Goal: Transaction & Acquisition: Purchase product/service

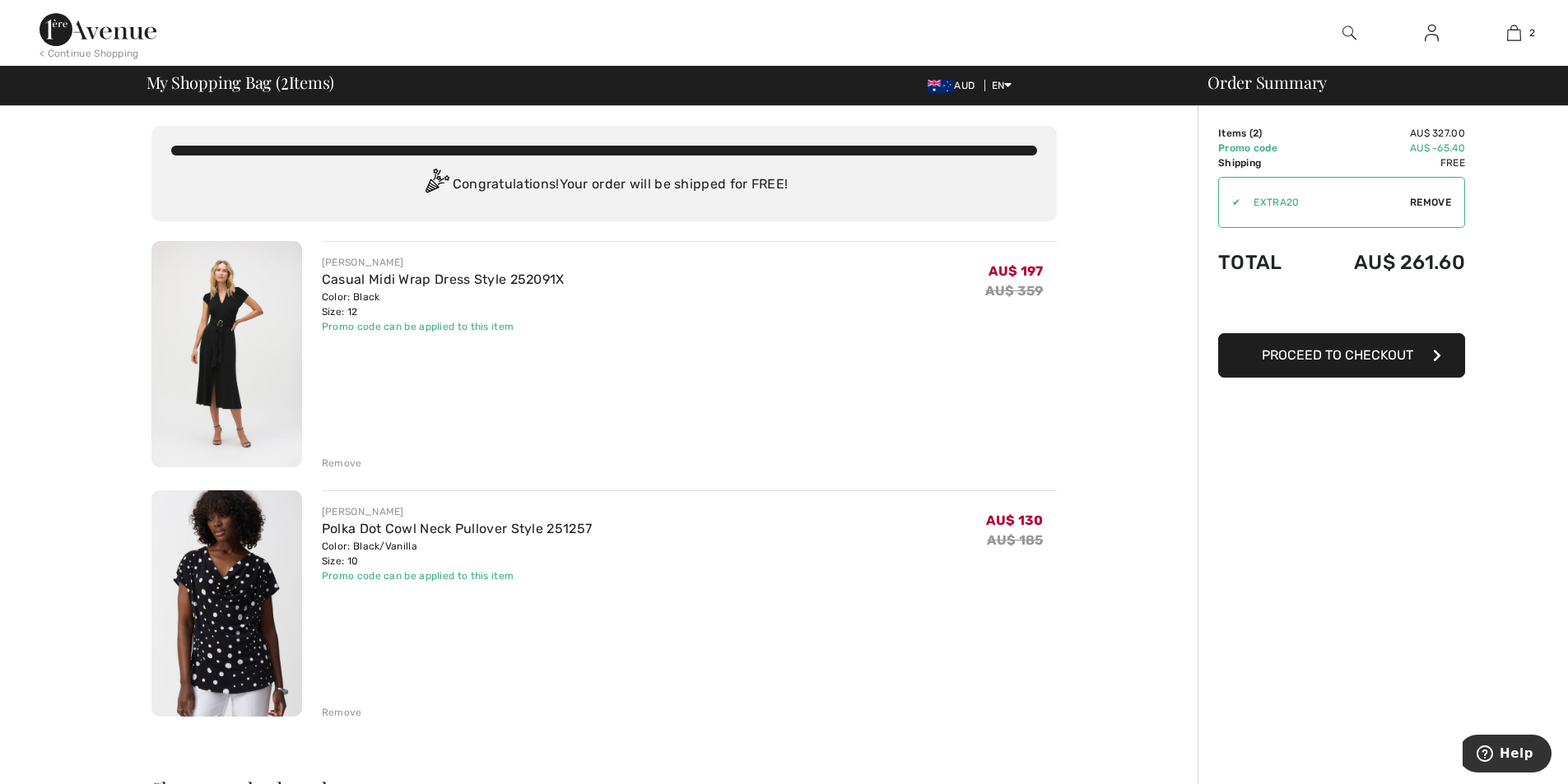
click at [1385, 357] on span "Proceed to Checkout" at bounding box center [1337, 355] width 152 height 15
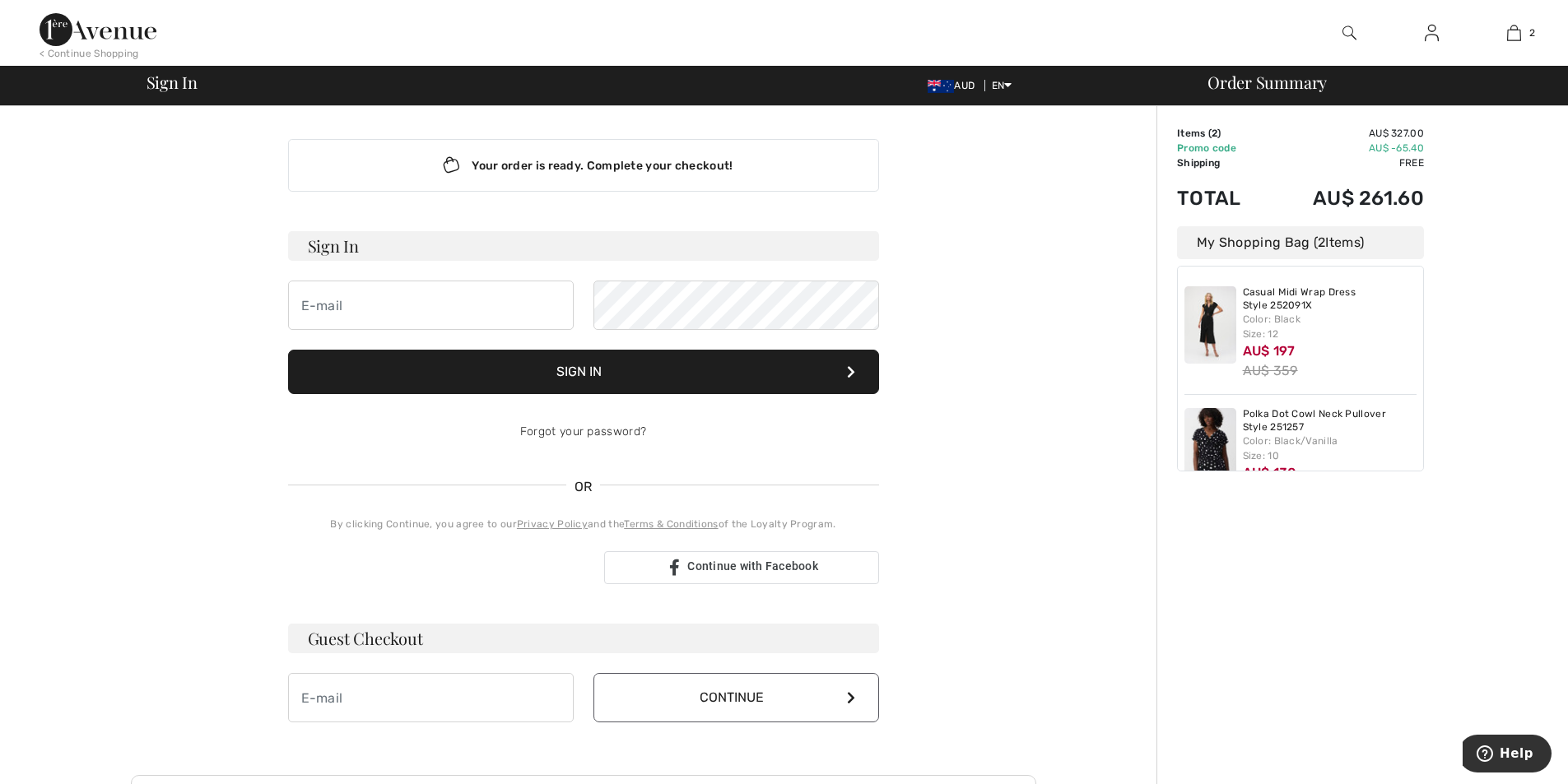
scroll to position [247, 0]
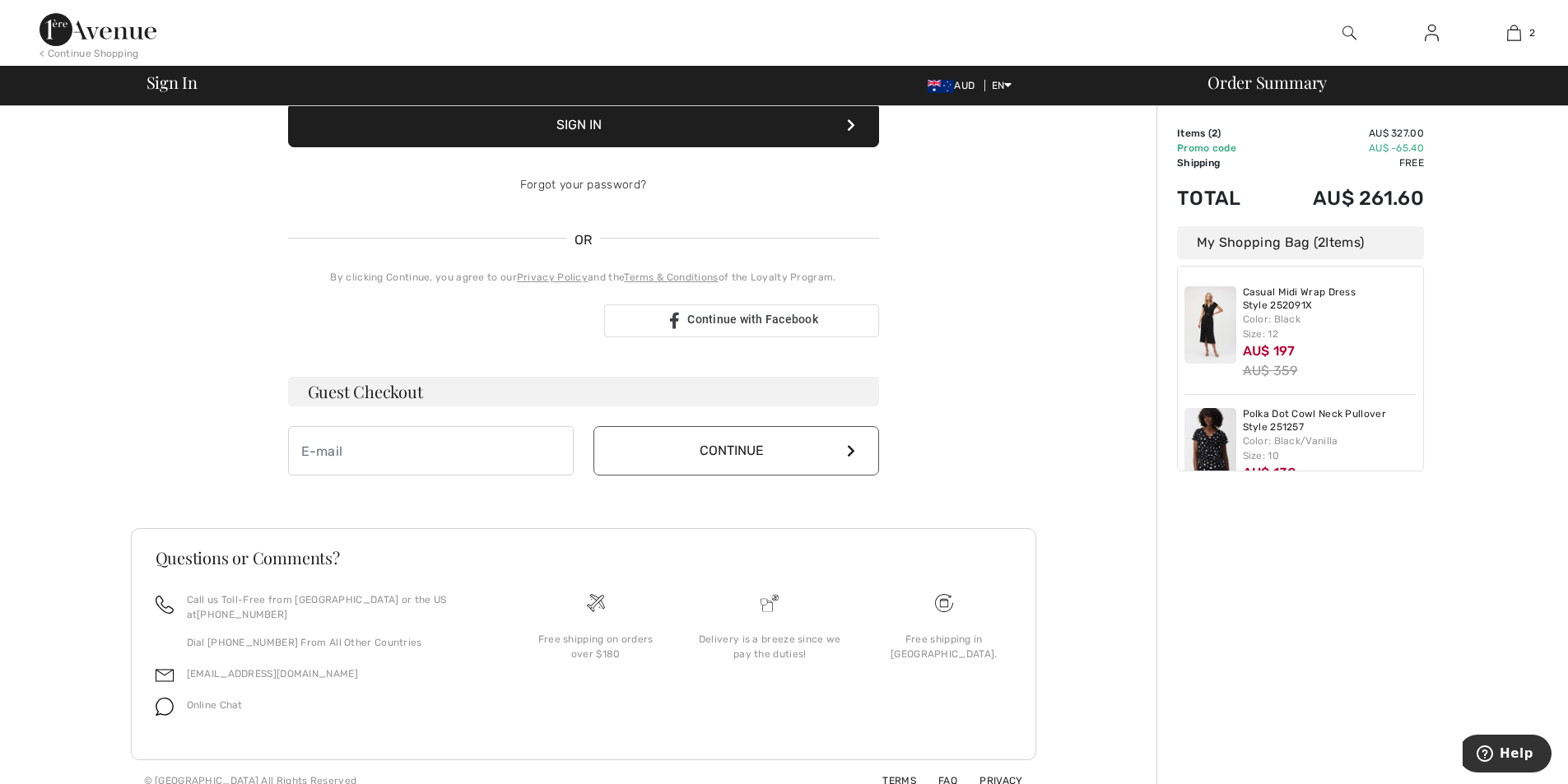
click at [286, 457] on div "Your order is ready. Complete your checkout! Sign In Sign In Forgot your passwo…" at bounding box center [583, 184] width 618 height 649
click at [321, 446] on input "email" at bounding box center [431, 451] width 286 height 50
type input "margaret_curtain@hotmail.com"
click at [849, 450] on icon at bounding box center [851, 450] width 9 height 13
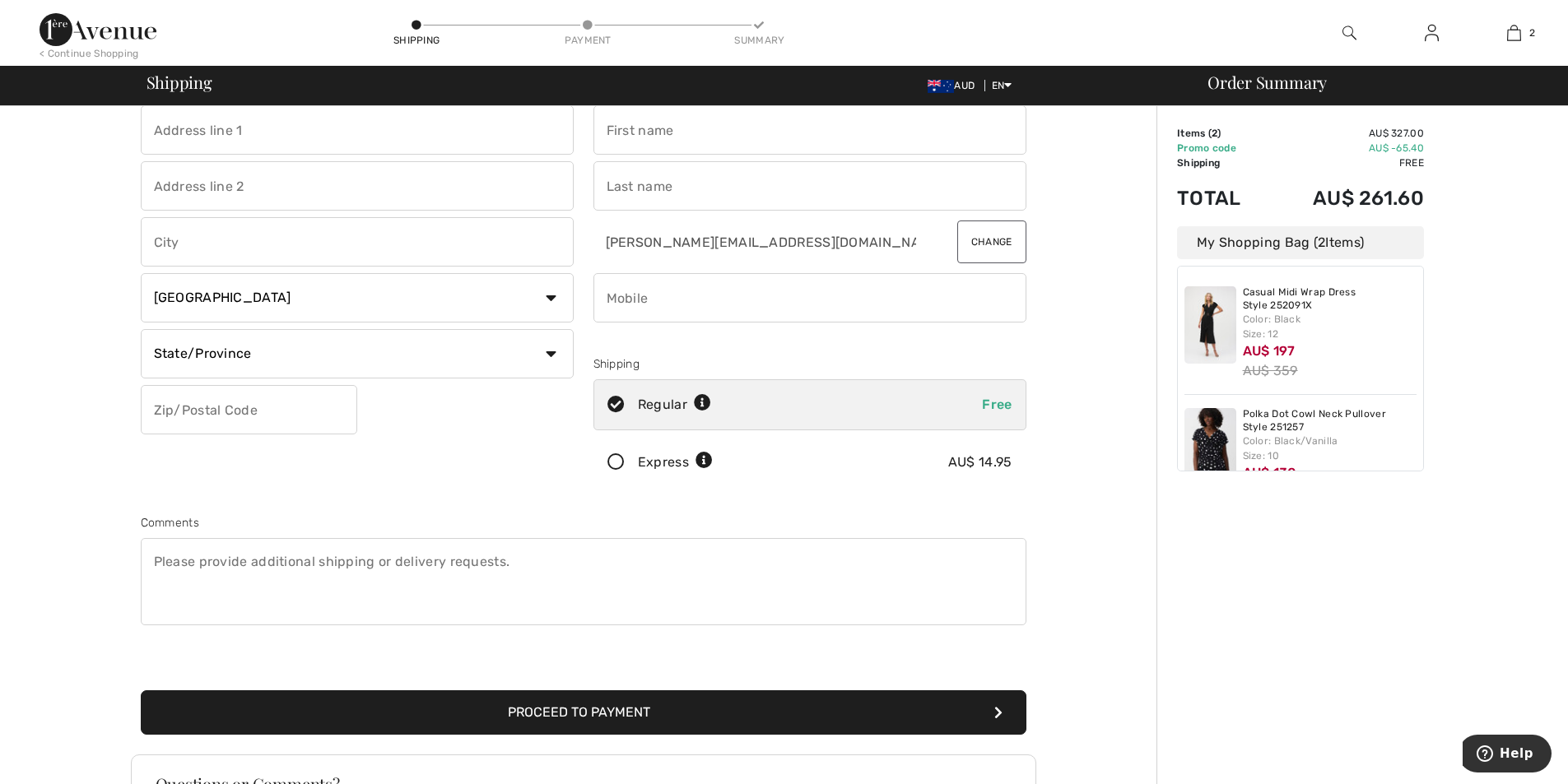
scroll to position [82, 0]
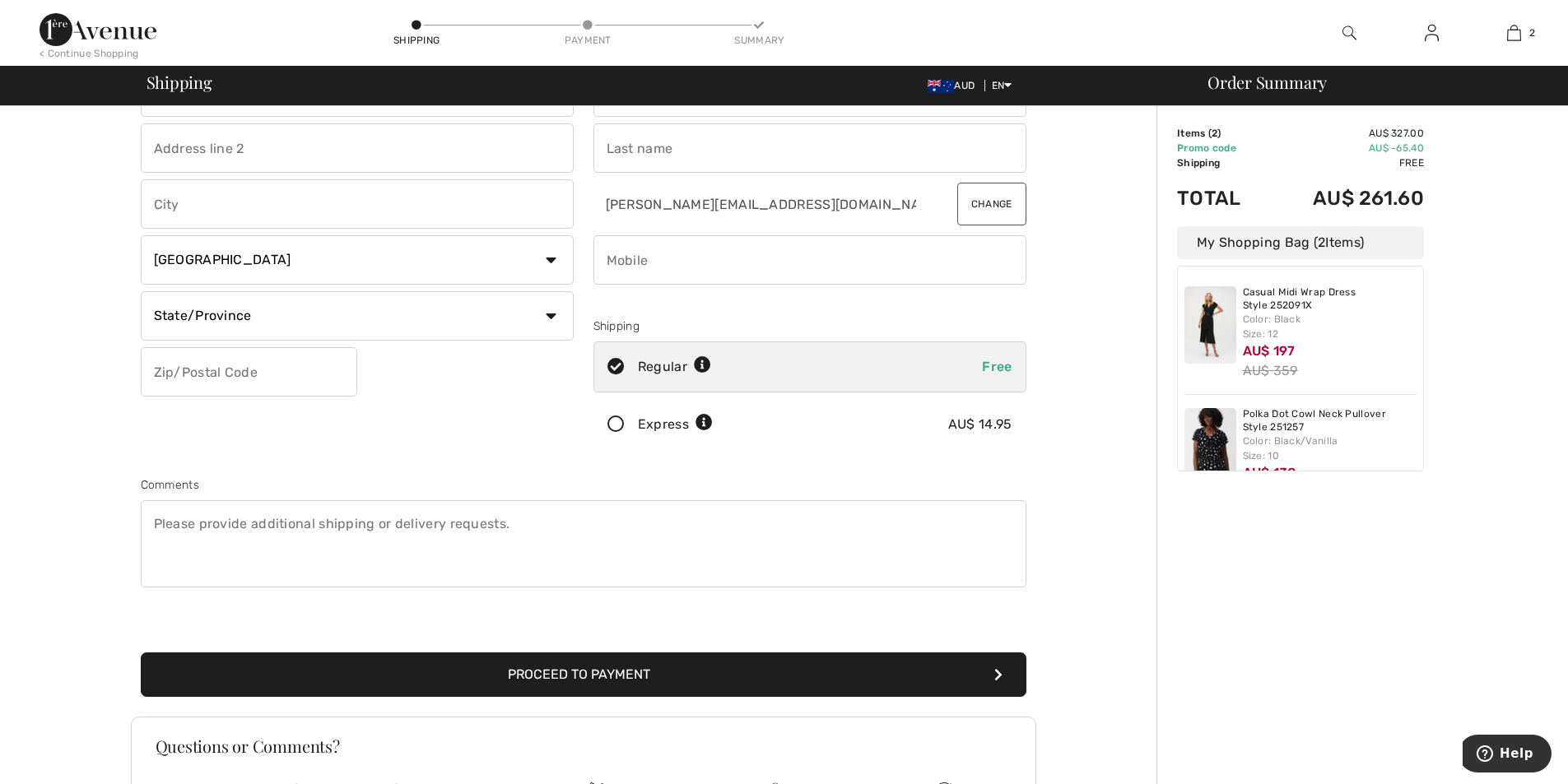
click at [607, 671] on button "Proceed to Payment" at bounding box center [583, 675] width 885 height 45
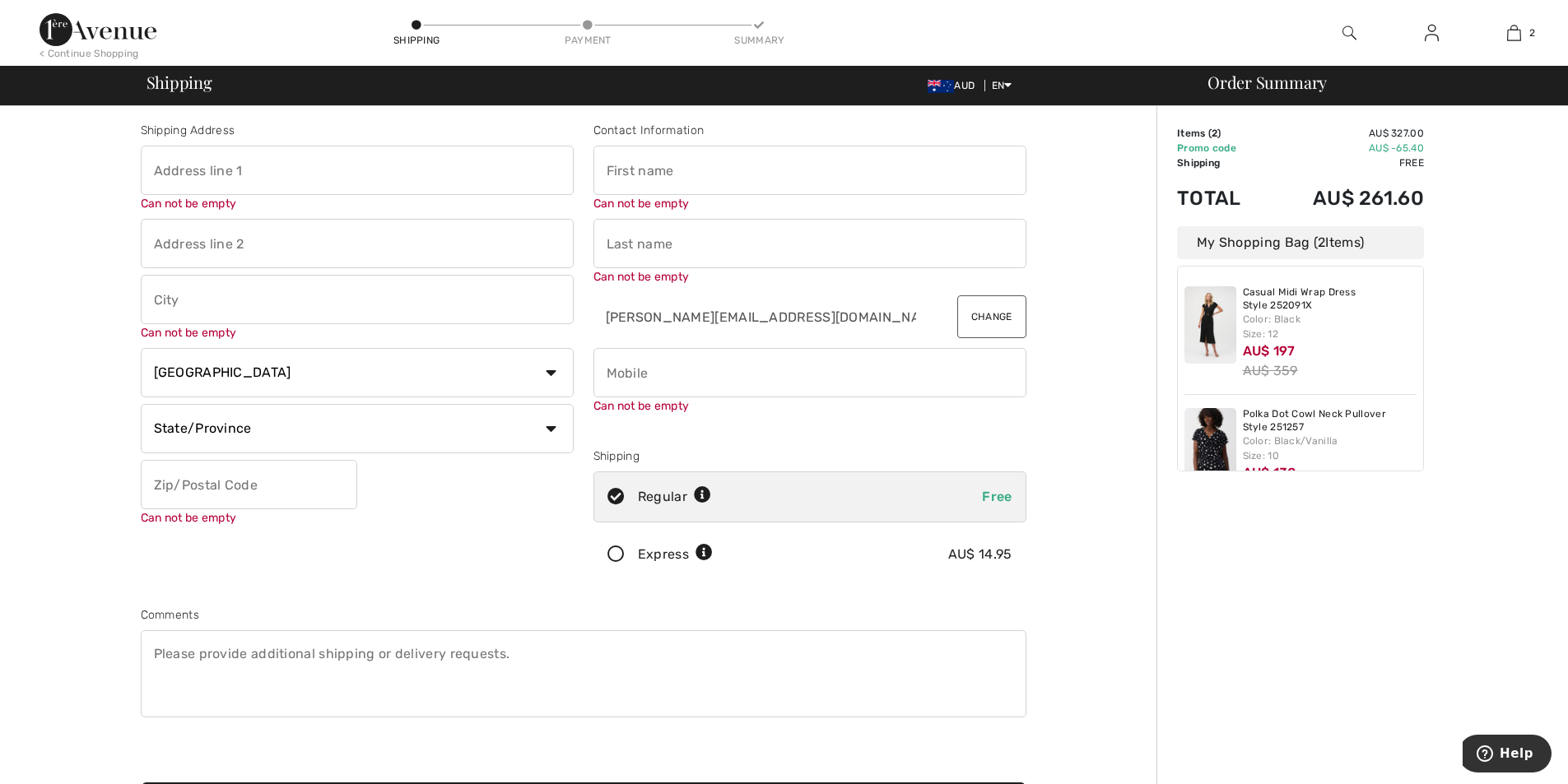
scroll to position [0, 0]
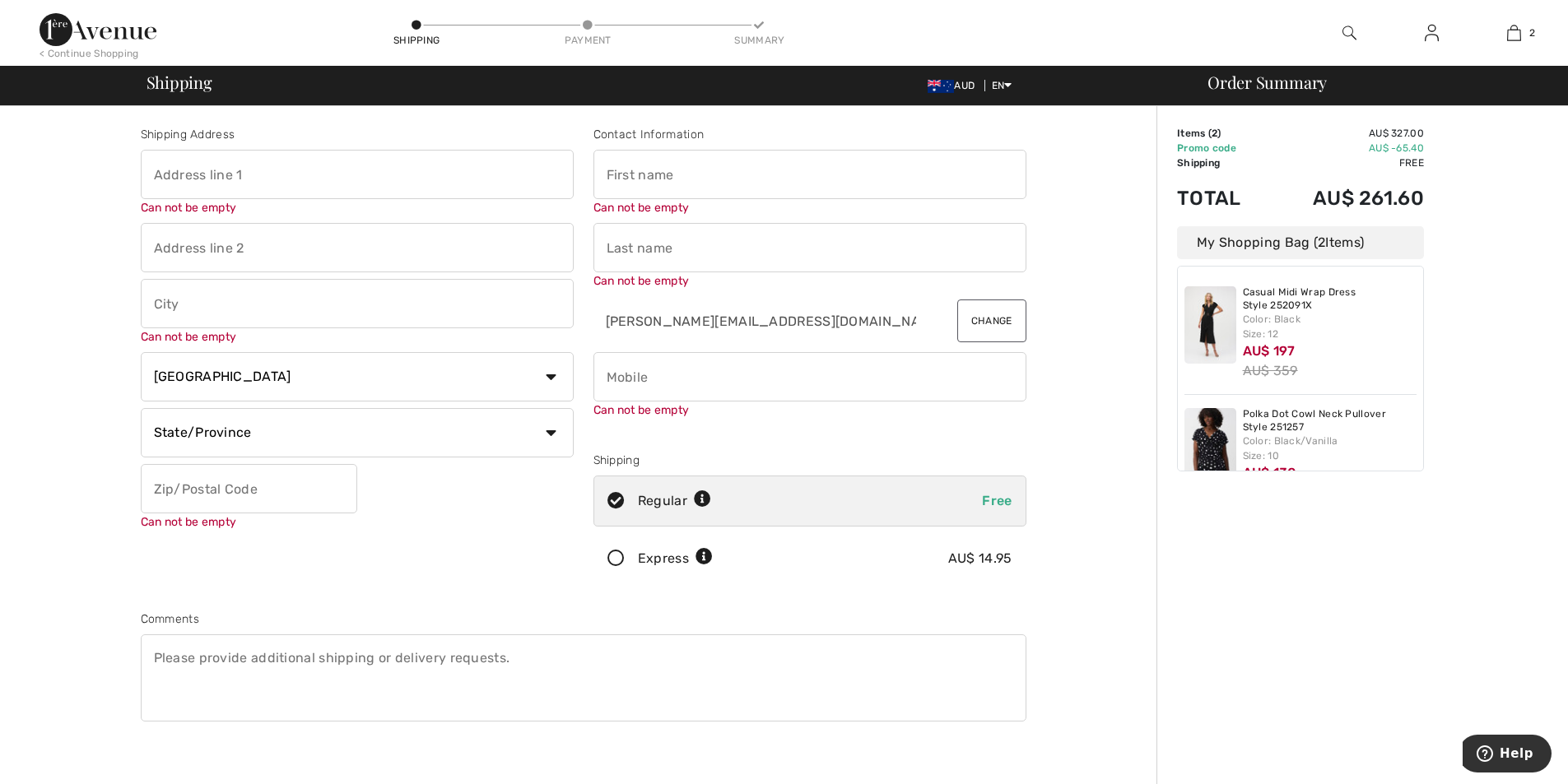
click at [258, 180] on input "text" at bounding box center [357, 175] width 433 height 50
type input "[STREET_ADDRESS]"
type input "Hendra"
select select "AU"
type input "4012"
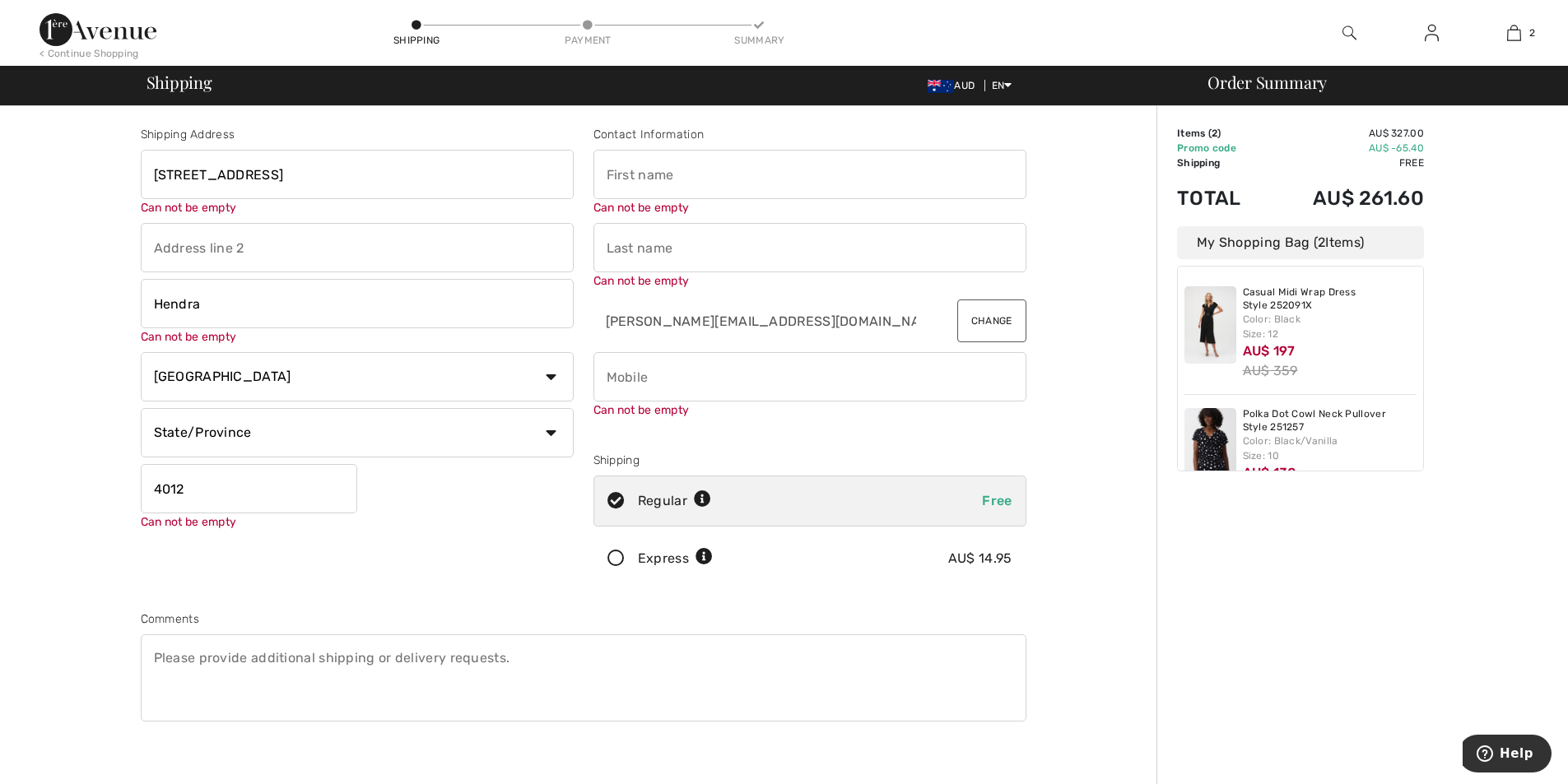
type input "Margaret"
type input "Curtain"
type input "0413430054"
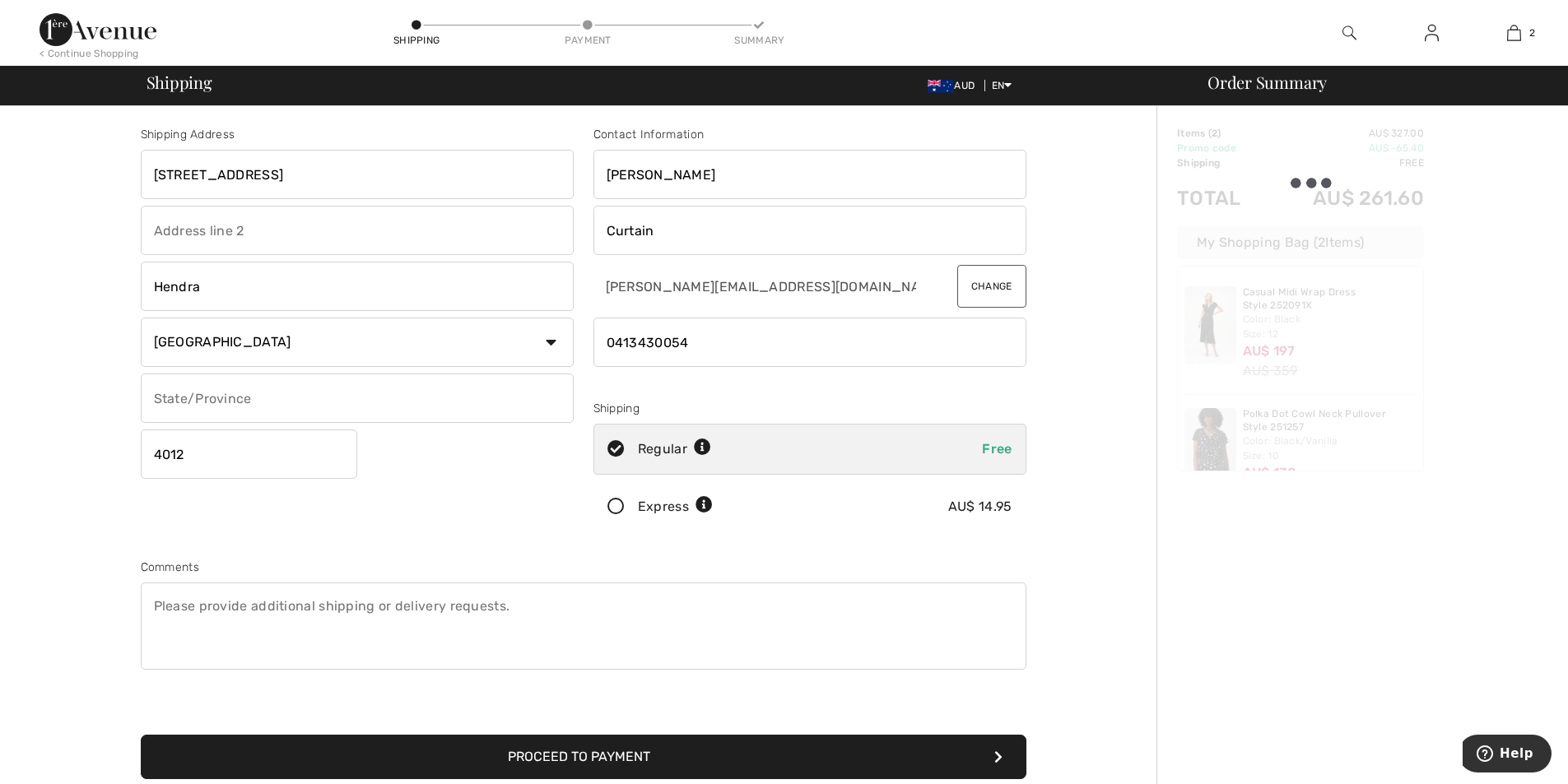
type input "Queensland"
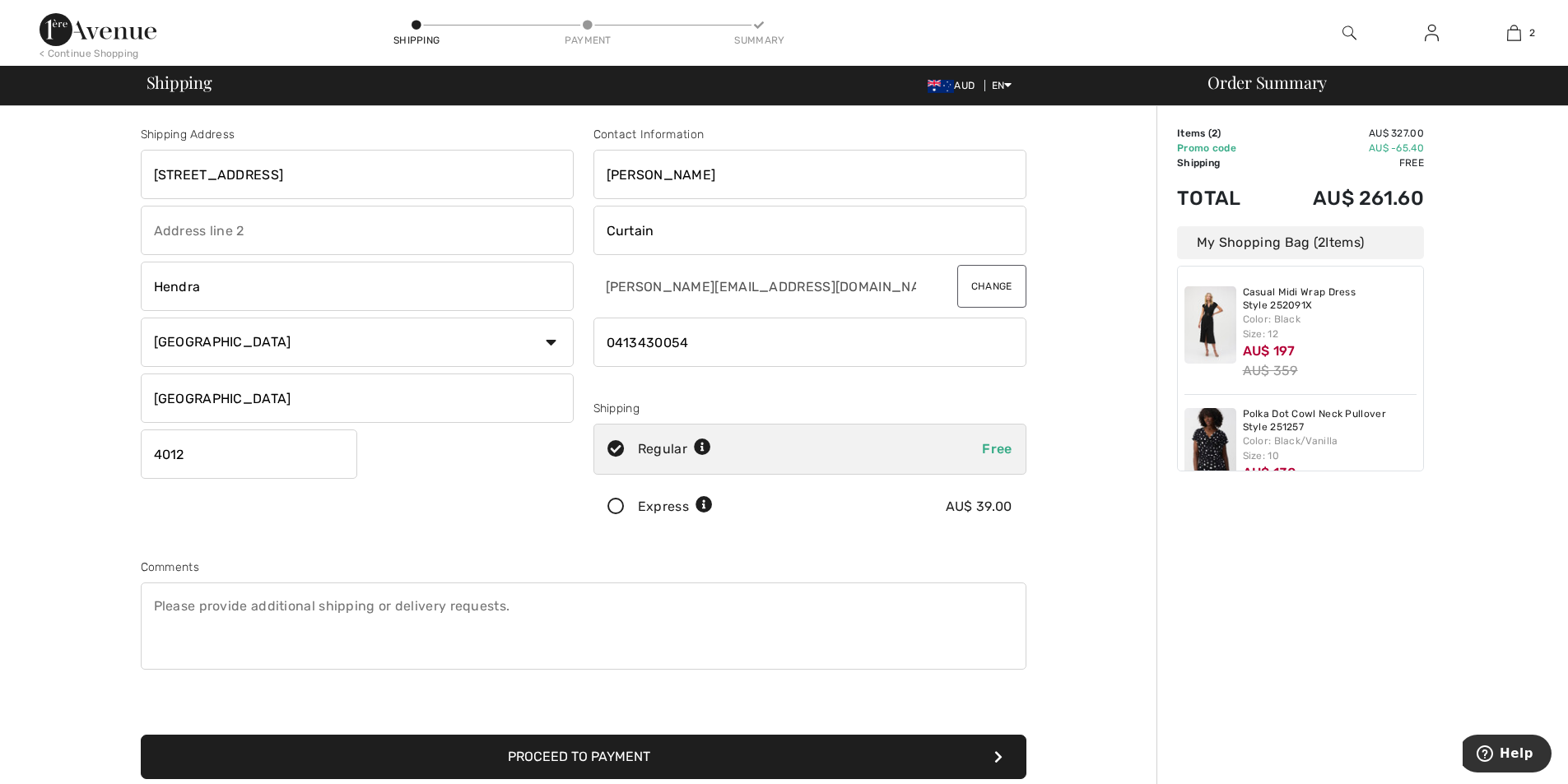
click at [185, 455] on input "4012" at bounding box center [249, 455] width 216 height 50
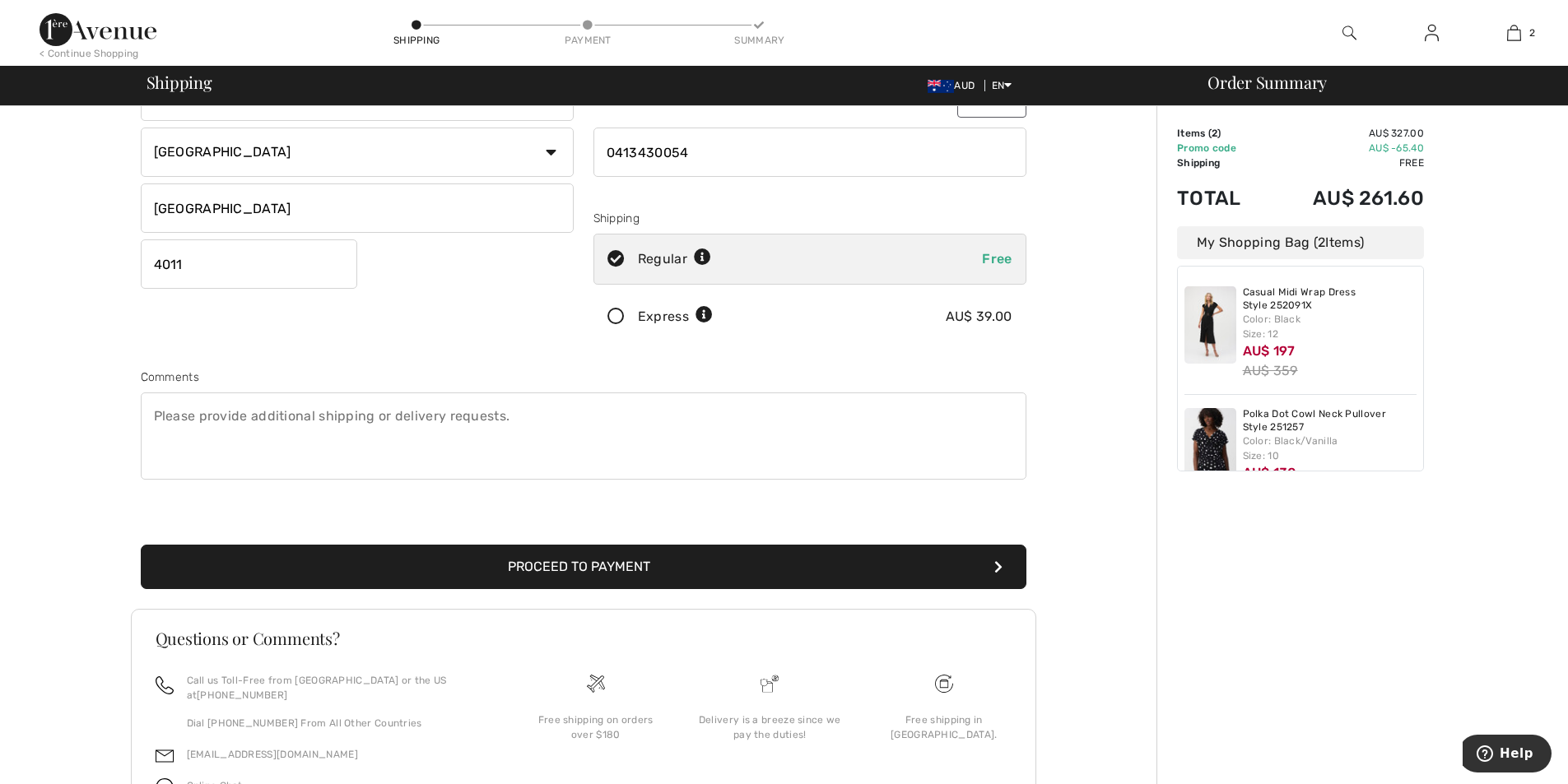
scroll to position [274, 0]
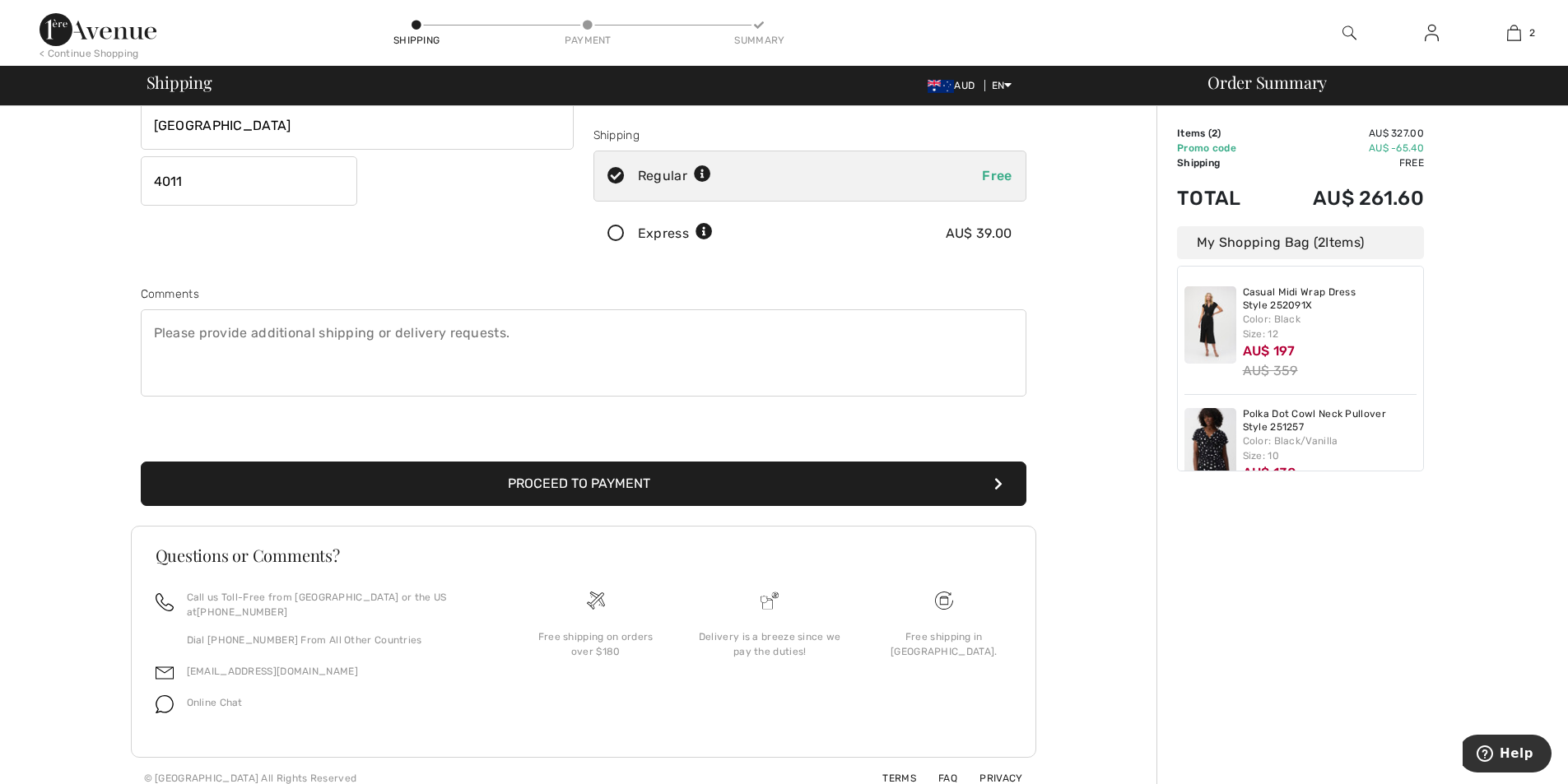
type input "4011"
click at [655, 477] on button "Proceed to Payment" at bounding box center [583, 484] width 885 height 45
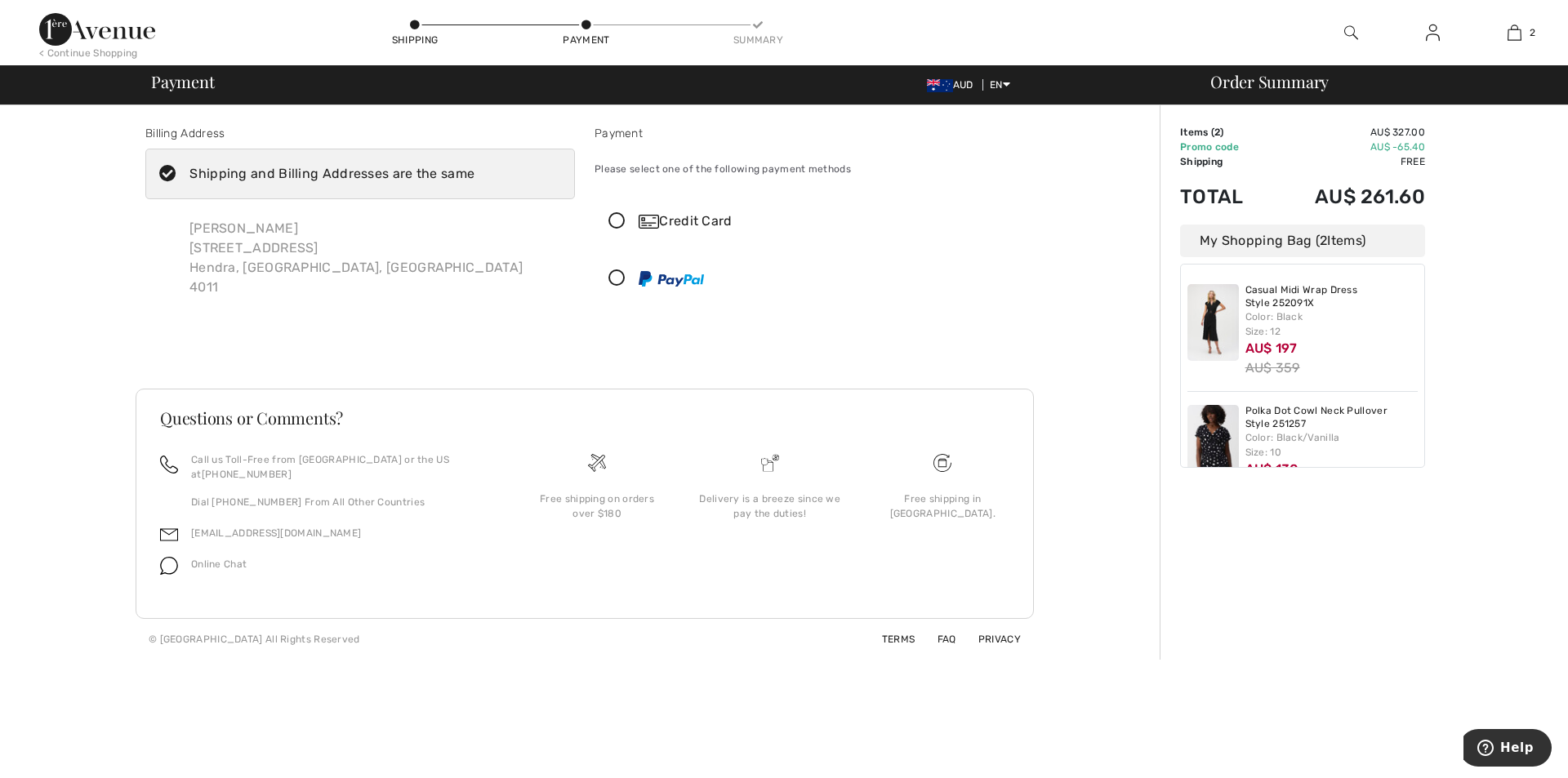
click at [613, 215] on icon at bounding box center [616, 221] width 43 height 17
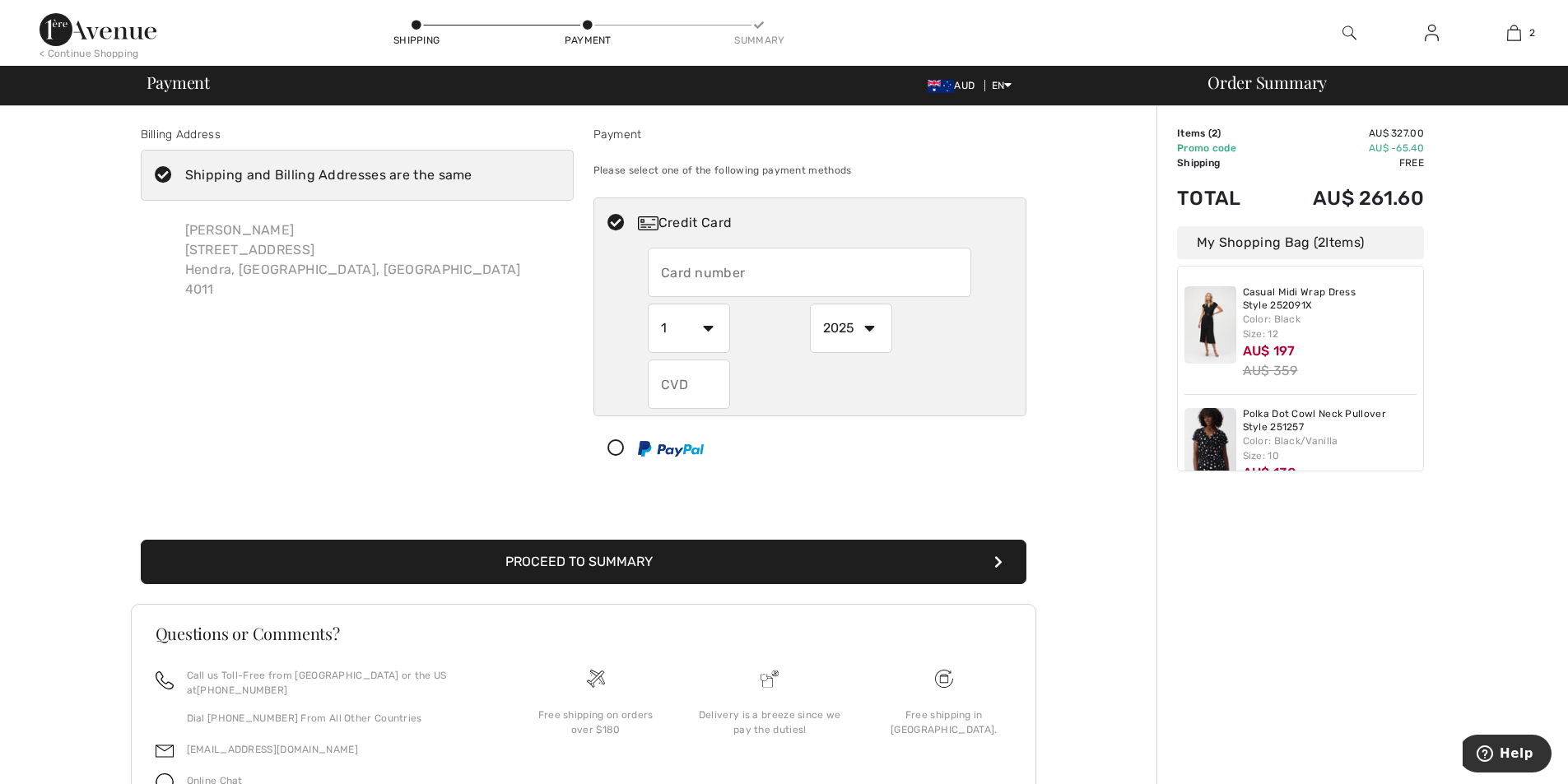
click at [715, 268] on input "text" at bounding box center [809, 273] width 323 height 50
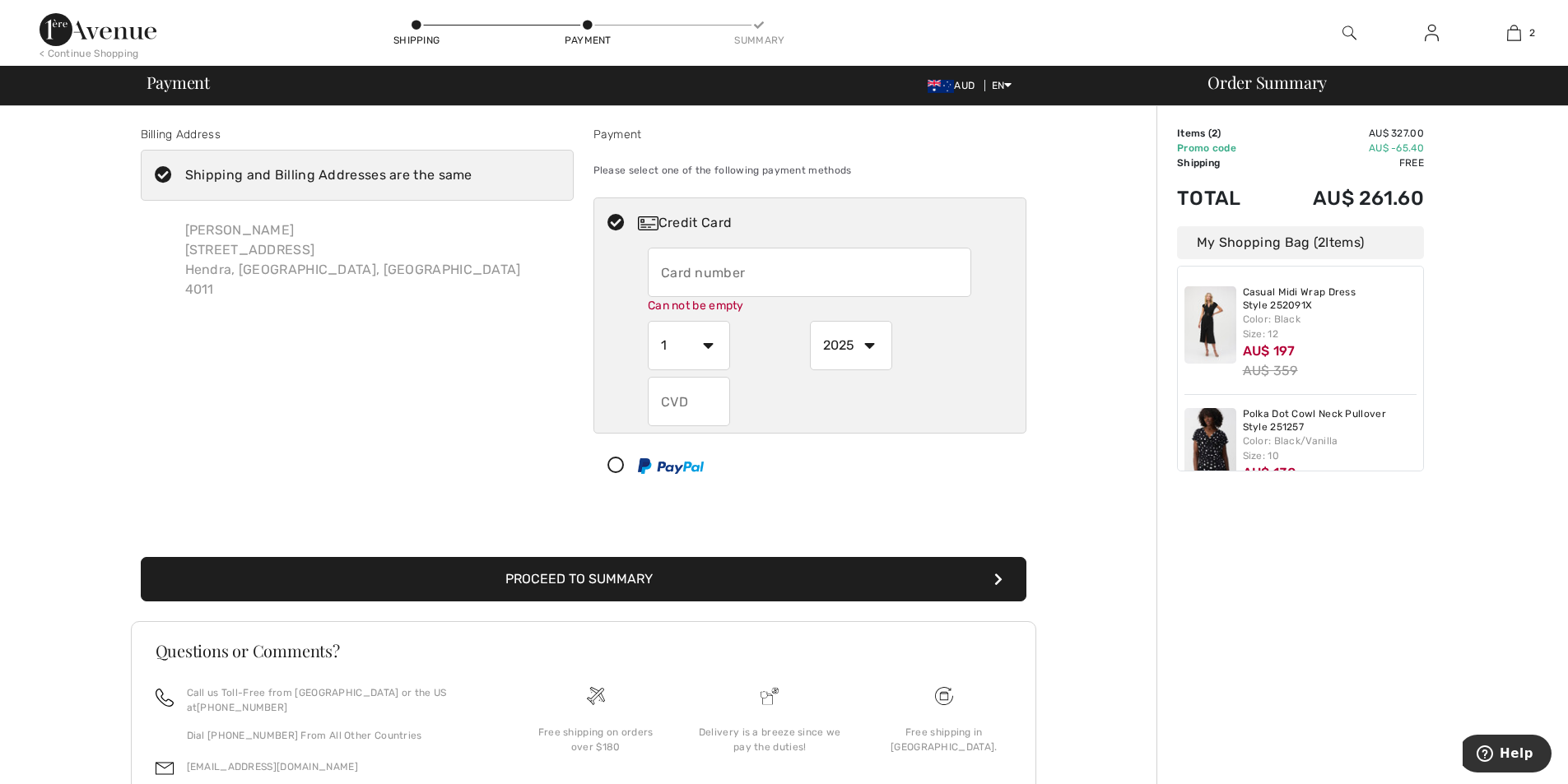
type input "4557016850053716"
select select "11"
select select "2026"
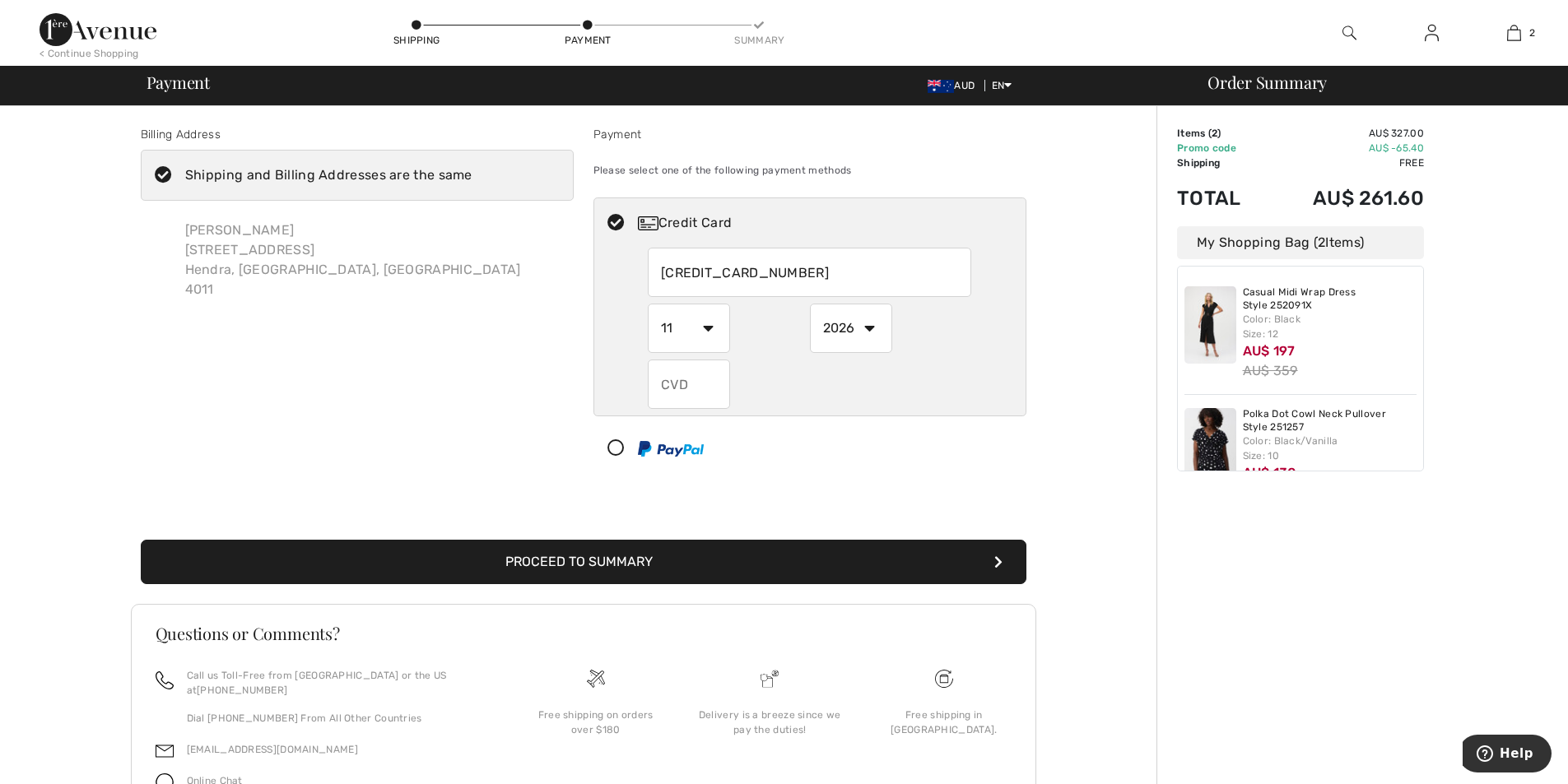
click at [667, 376] on input "text" at bounding box center [689, 384] width 82 height 50
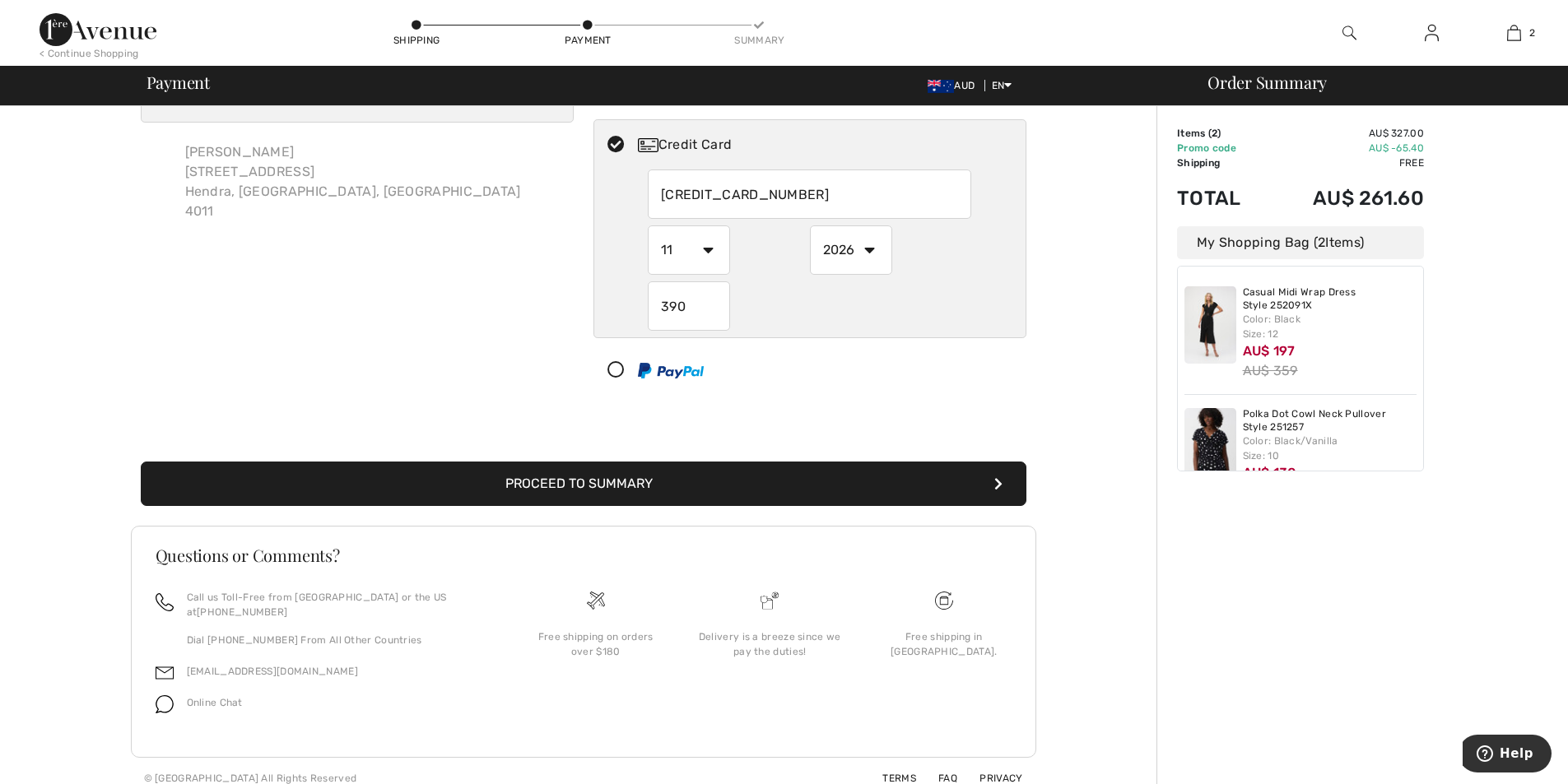
type input "390"
click at [758, 473] on button "Proceed to Summary" at bounding box center [583, 484] width 885 height 45
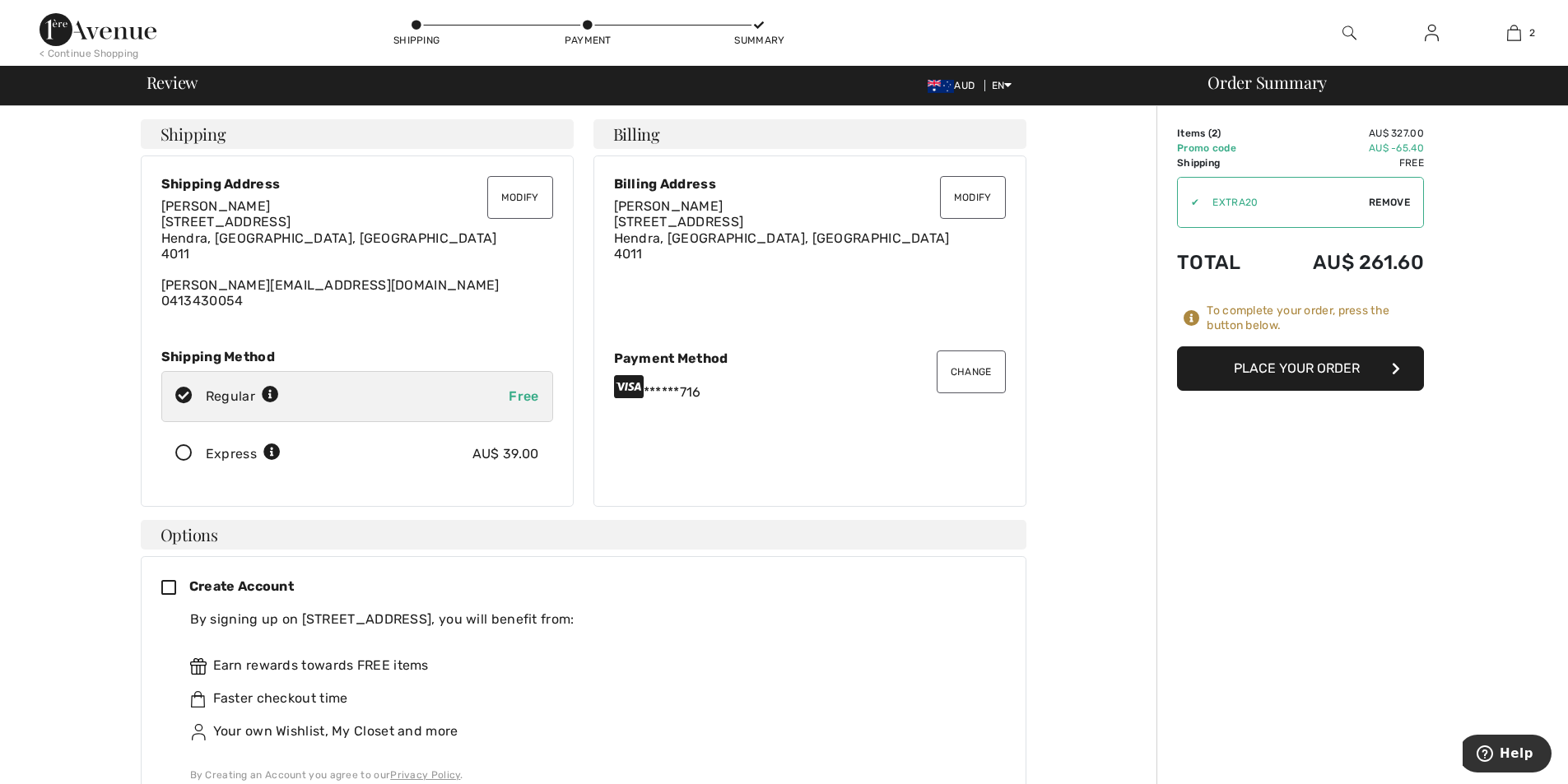
click at [1331, 376] on button "Place Your Order" at bounding box center [1300, 369] width 247 height 45
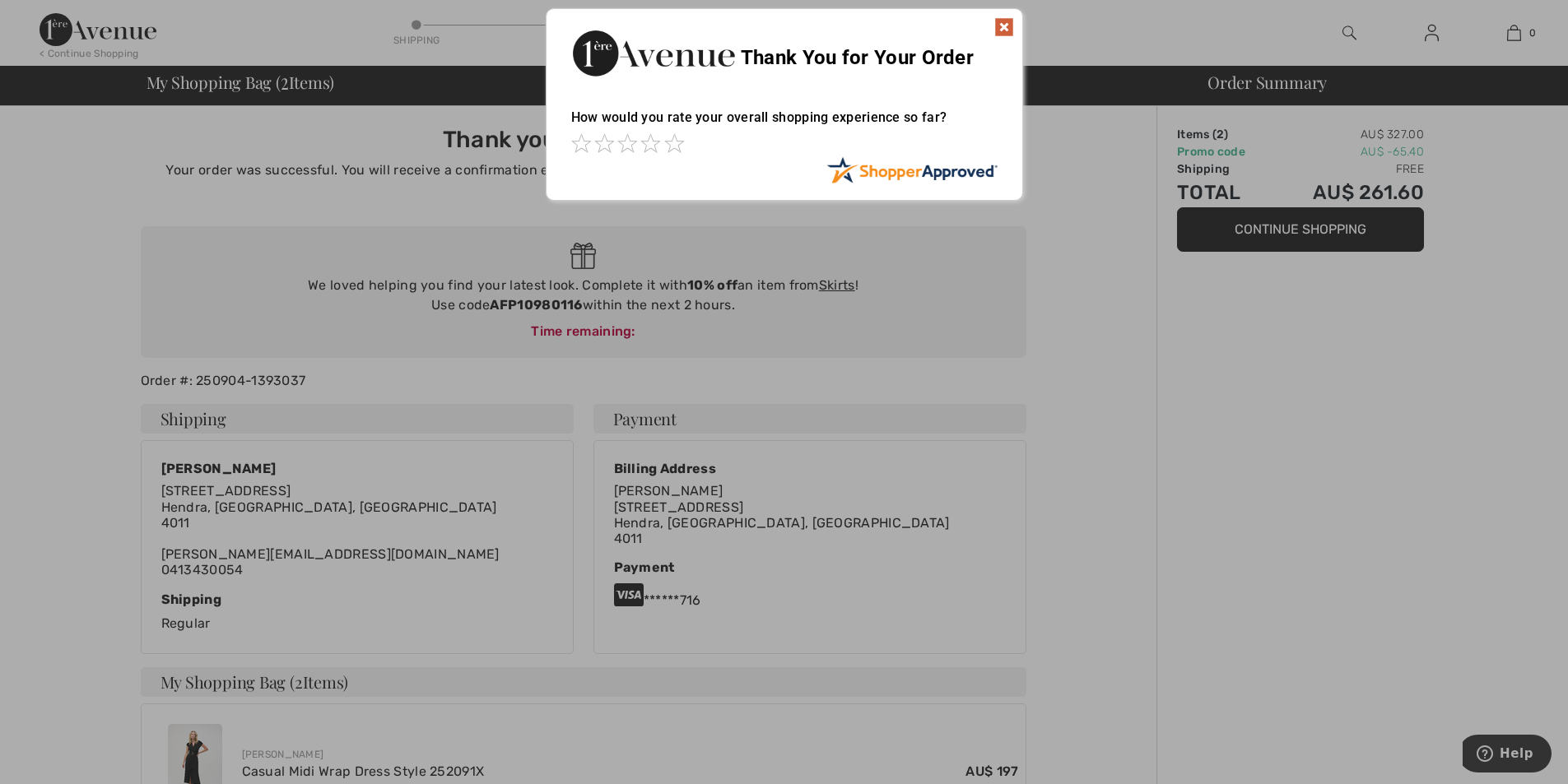
click at [1005, 25] on img at bounding box center [1004, 27] width 20 height 20
